Goal: Navigation & Orientation: Find specific page/section

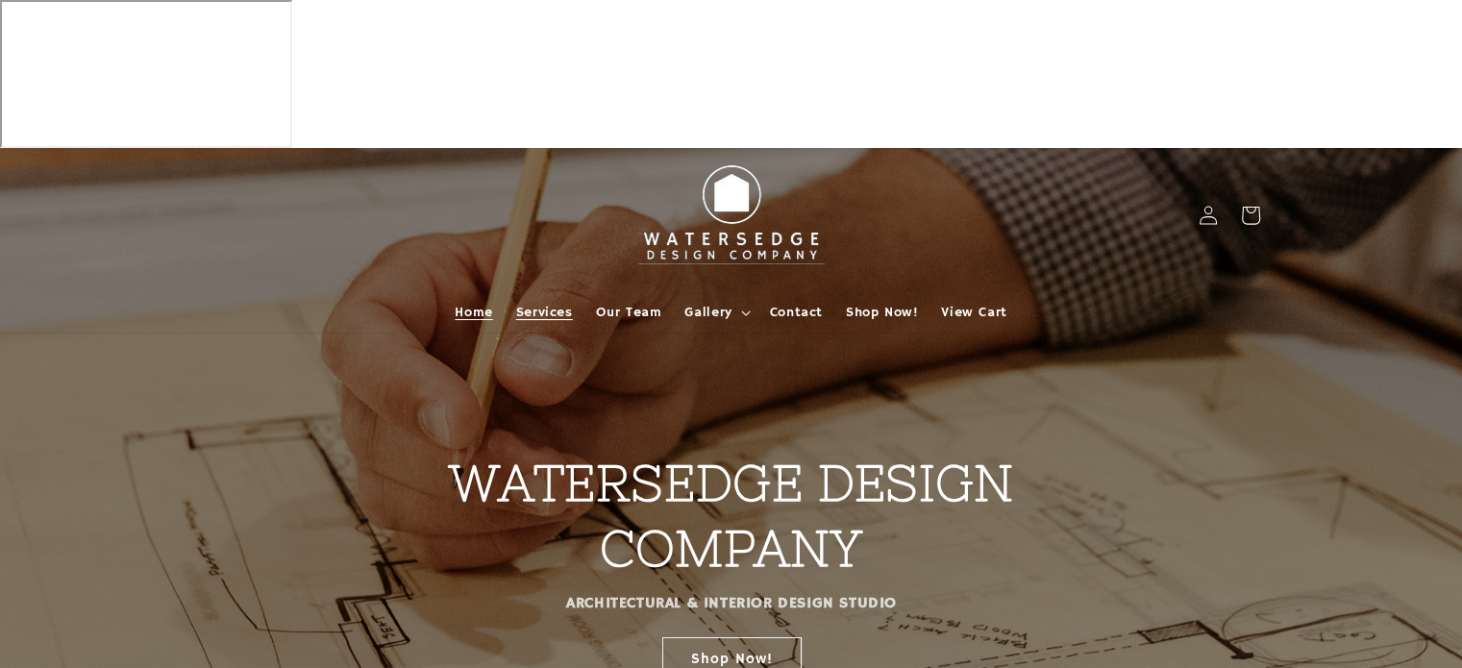
click at [542, 304] on span "Services" at bounding box center [544, 312] width 57 height 17
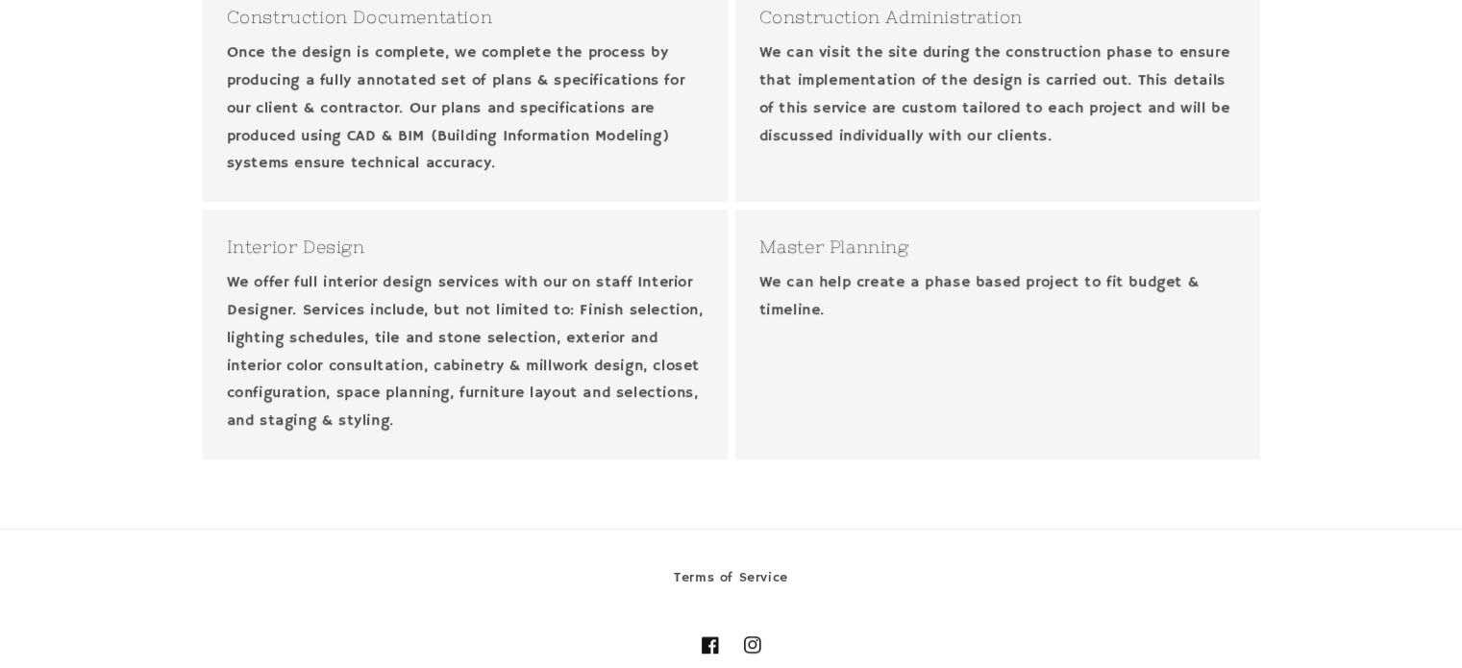
scroll to position [1092, 0]
click at [484, 270] on p "We offer full interior design services with our on staff Interior Designer. Ser…" at bounding box center [465, 353] width 477 height 166
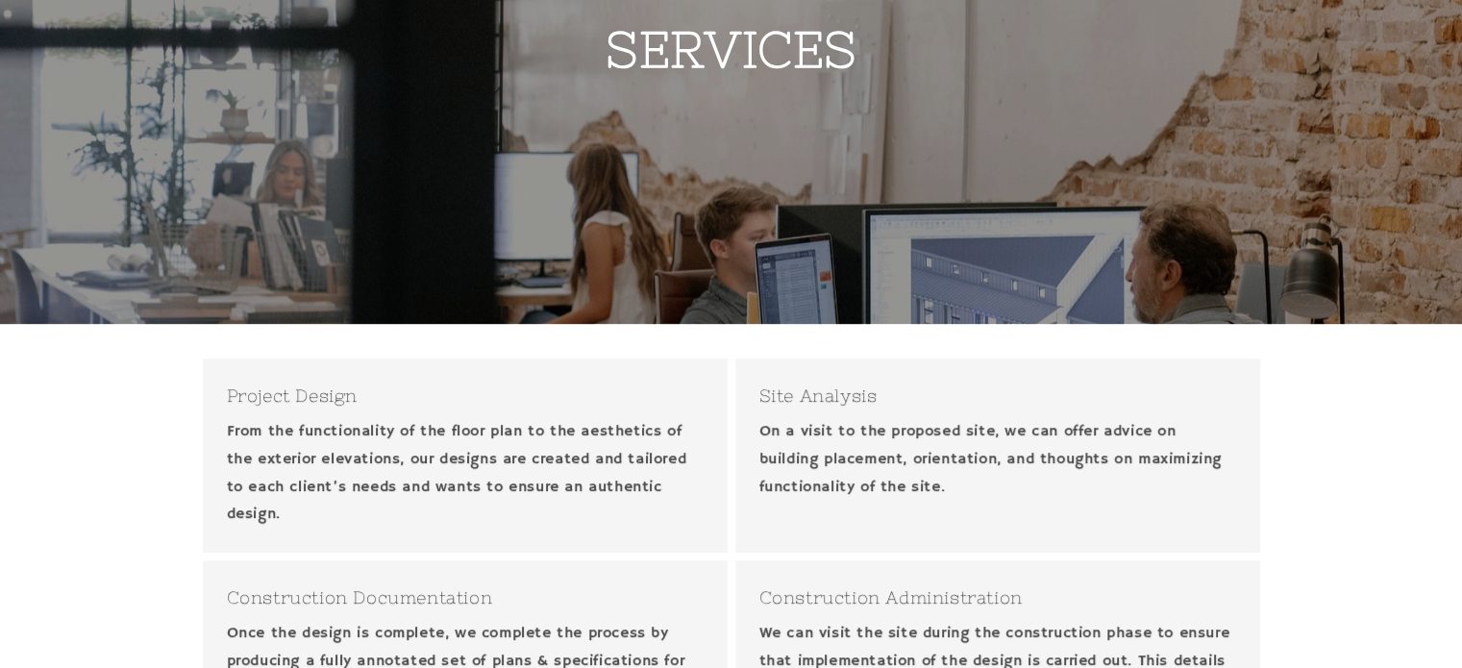
scroll to position [0, 0]
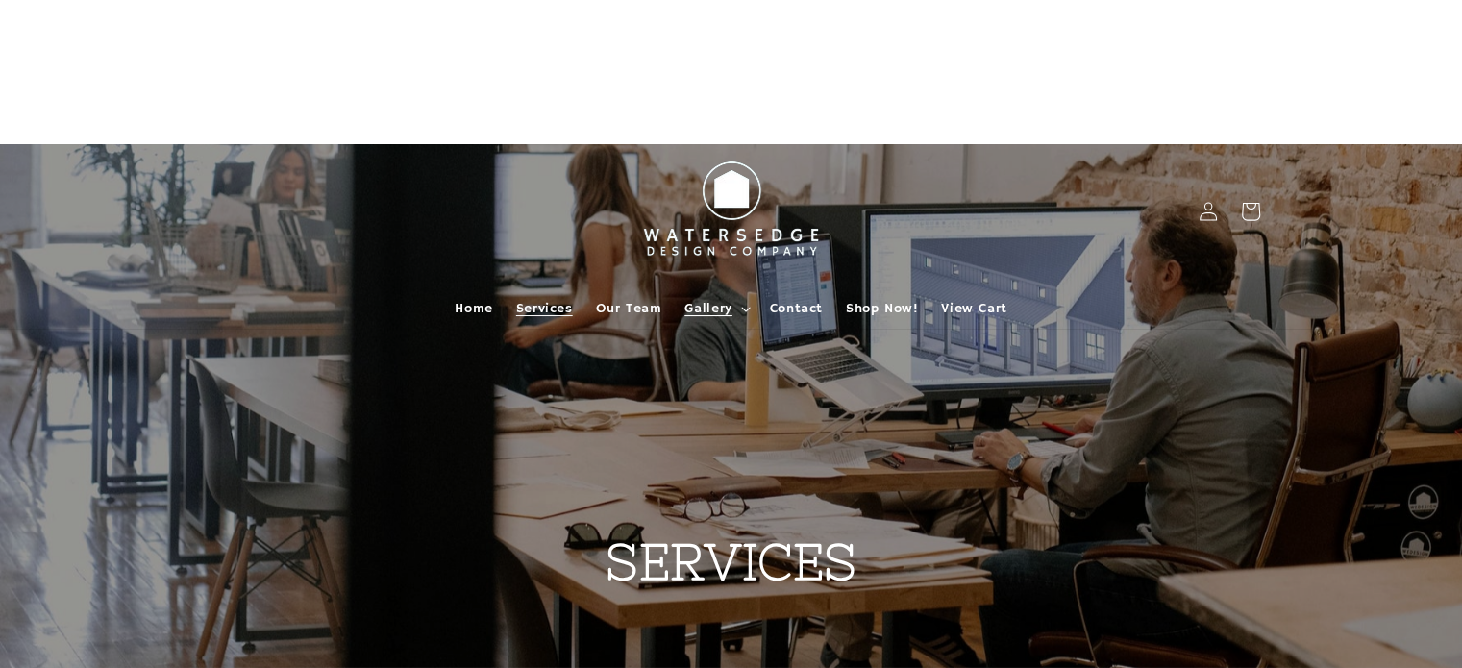
click at [710, 300] on span "Gallery" at bounding box center [707, 308] width 47 height 17
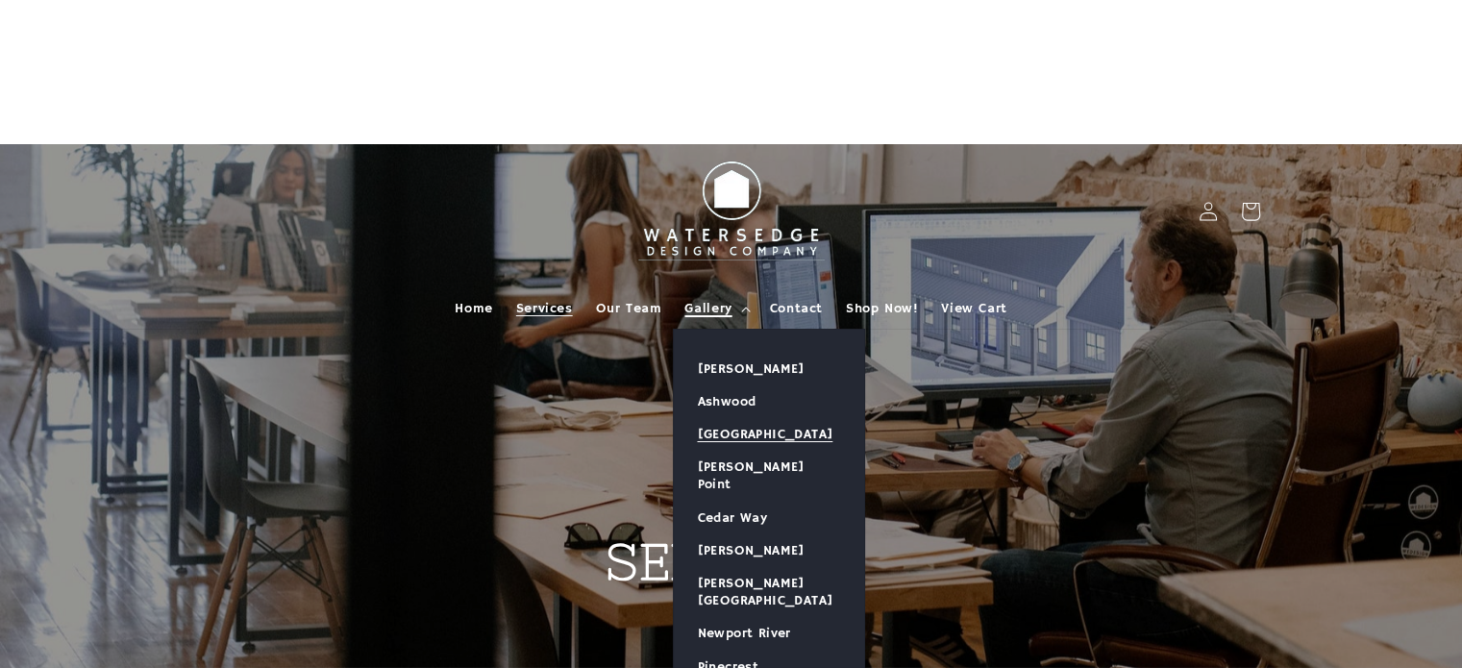
click at [762, 418] on link "[GEOGRAPHIC_DATA]" at bounding box center [769, 434] width 190 height 33
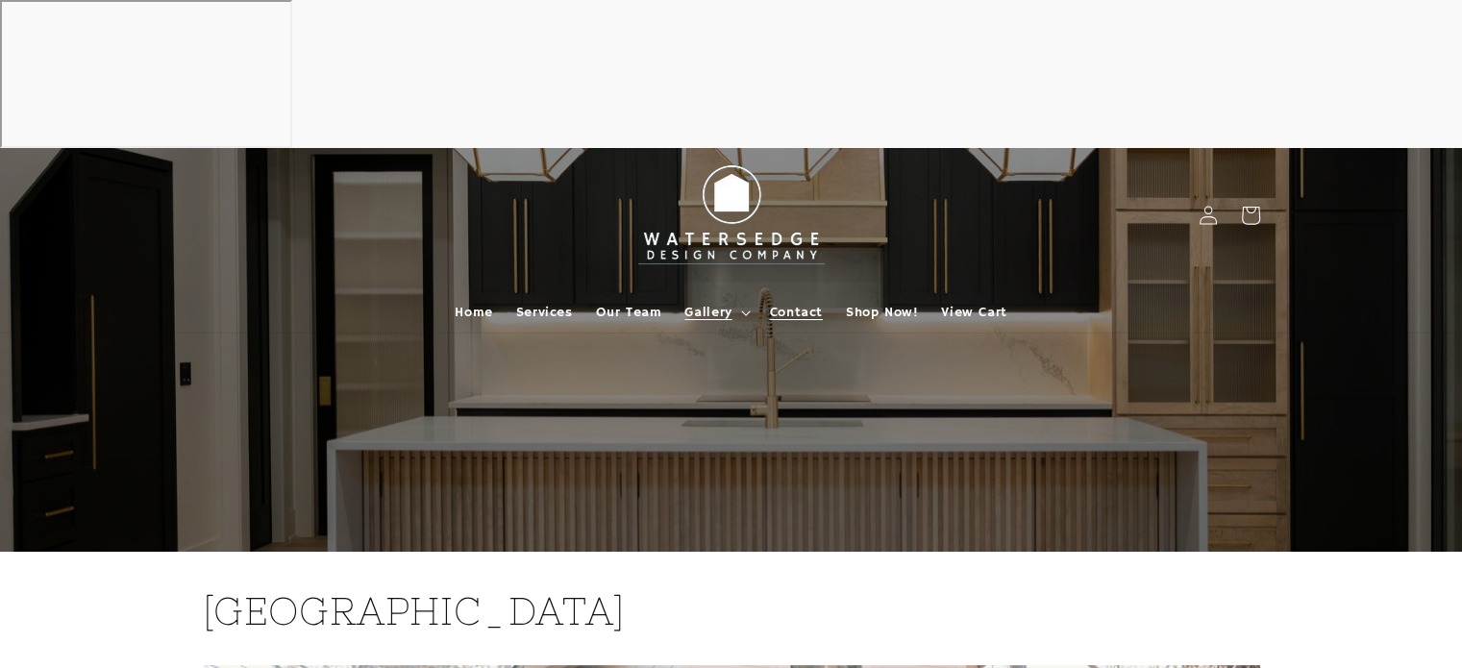
click at [796, 304] on span "Contact" at bounding box center [796, 312] width 53 height 17
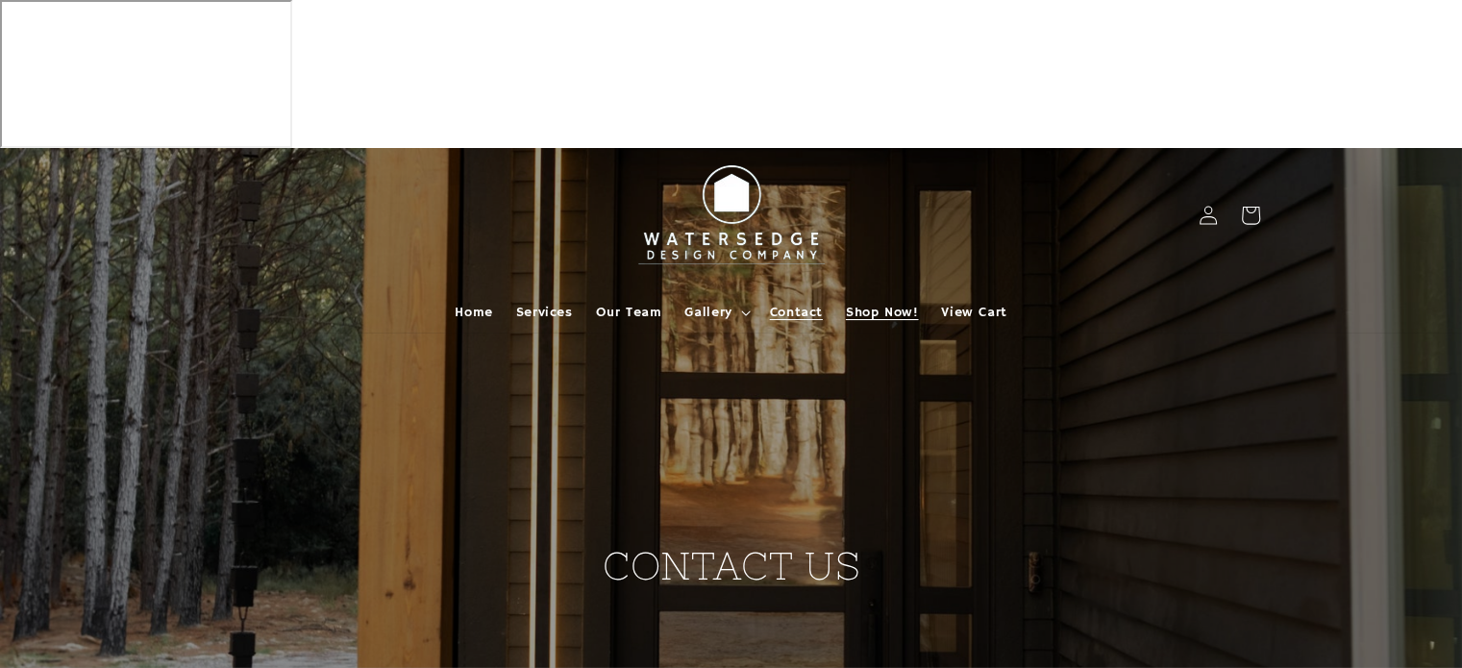
click at [898, 304] on span "Shop Now!" at bounding box center [882, 312] width 72 height 17
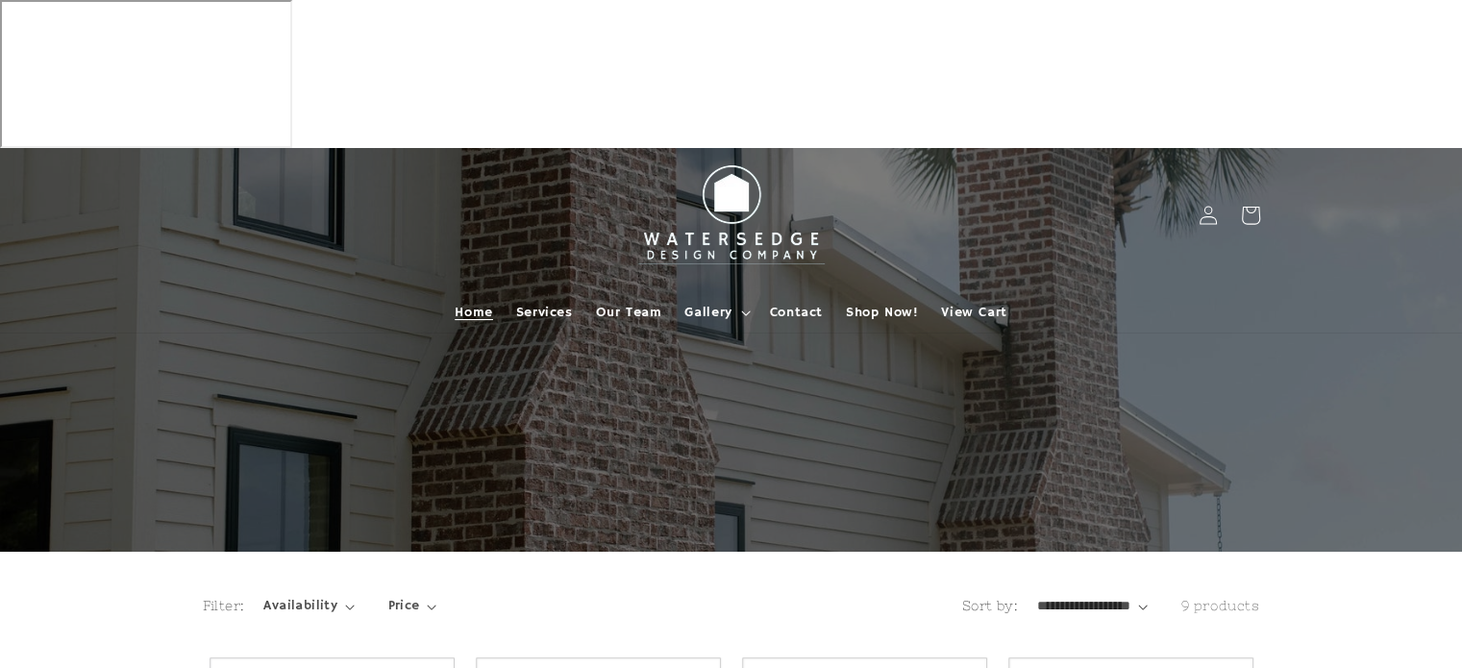
click at [478, 304] on span "Home" at bounding box center [473, 312] width 37 height 17
